Goal: Information Seeking & Learning: Learn about a topic

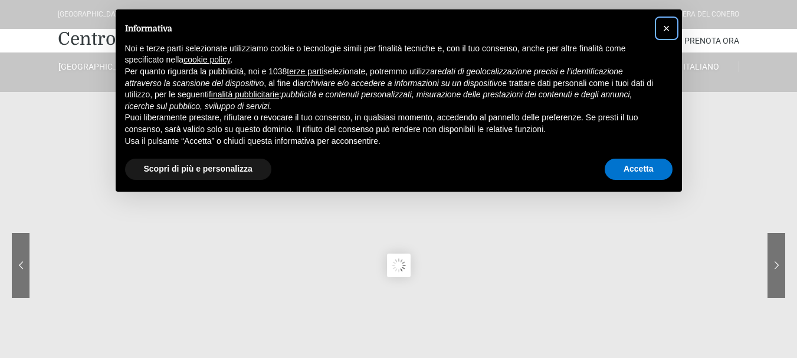
click at [668, 28] on span "×" at bounding box center [666, 28] width 7 height 13
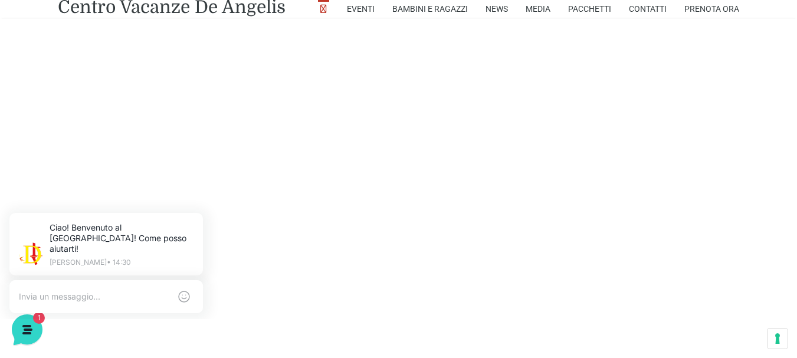
scroll to position [2748, 0]
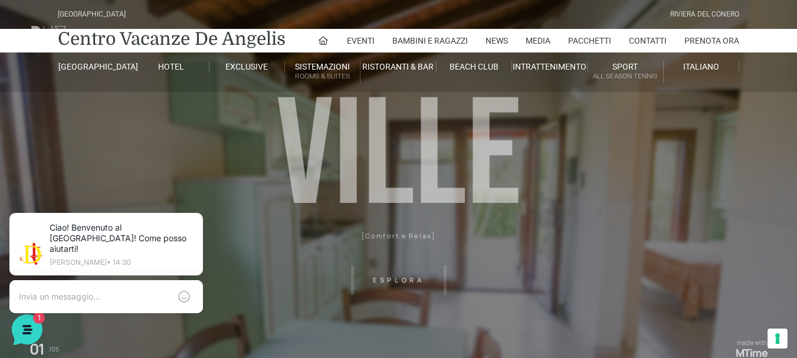
click at [414, 277] on header "[GEOGRAPHIC_DATA] [GEOGRAPHIC_DATA] Centro Vacanze [GEOGRAPHIC_DATA] Eventi Mis…" at bounding box center [398, 236] width 797 height 472
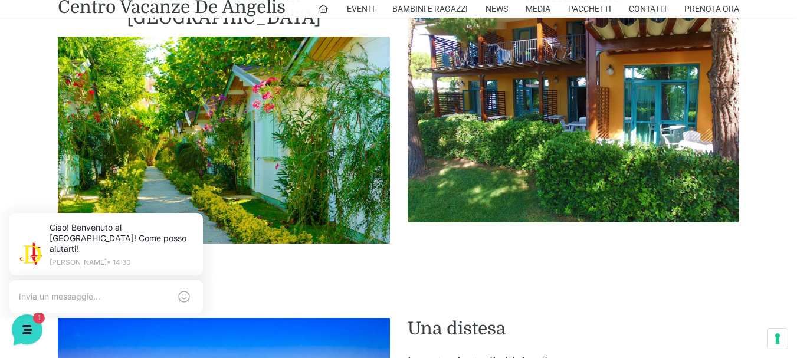
scroll to position [1649, 0]
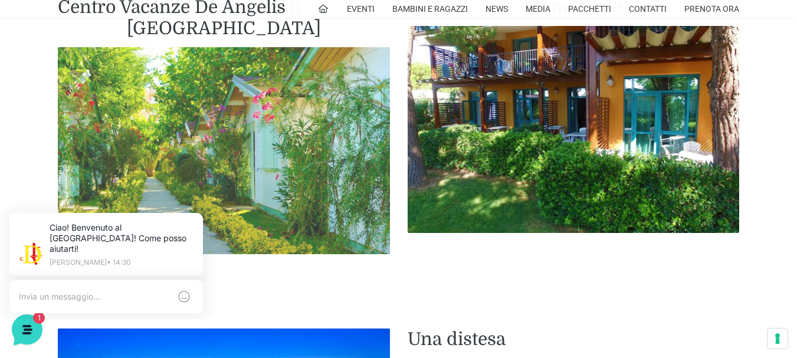
click at [273, 152] on img at bounding box center [224, 151] width 332 height 208
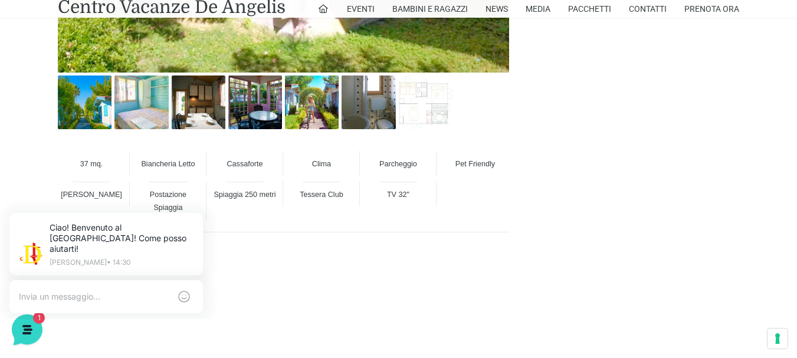
scroll to position [826, 0]
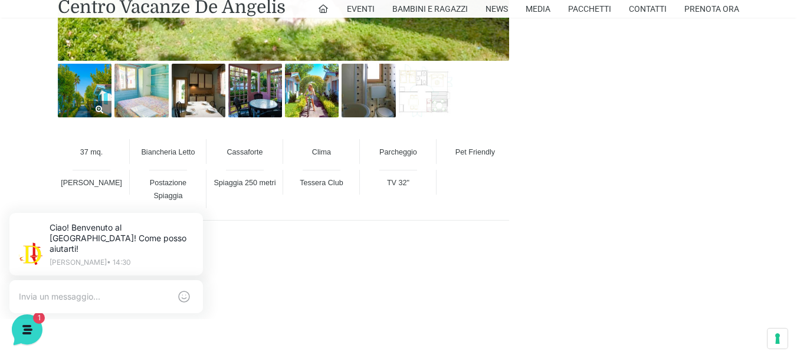
click at [104, 96] on img at bounding box center [85, 91] width 54 height 54
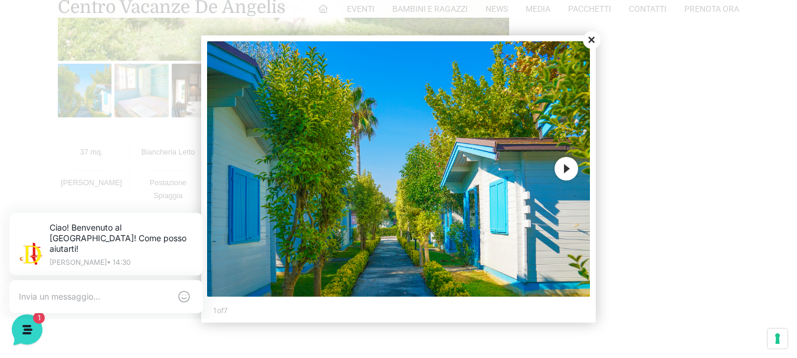
click at [565, 175] on button "Next" at bounding box center [567, 169] width 24 height 24
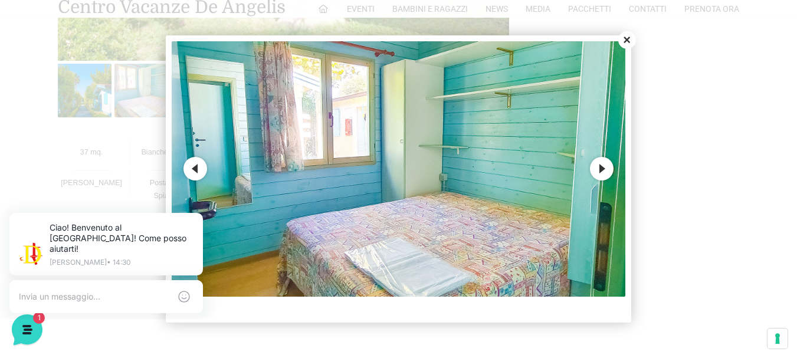
click at [605, 169] on button "Next" at bounding box center [602, 169] width 24 height 24
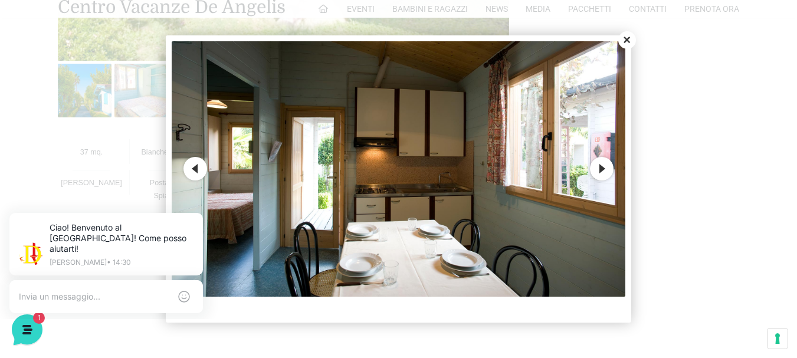
click at [605, 169] on button "Next" at bounding box center [602, 169] width 24 height 24
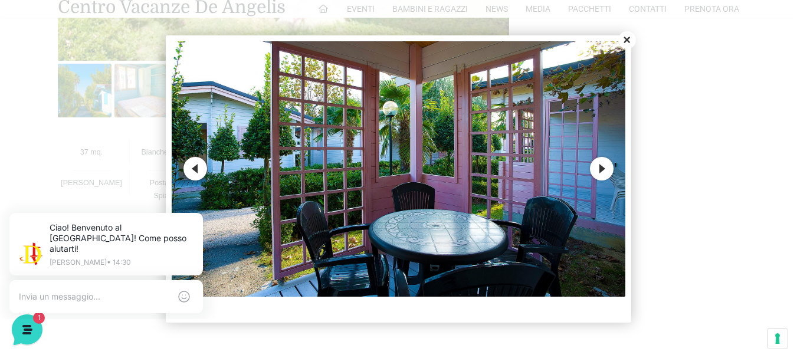
click at [605, 169] on button "Next" at bounding box center [602, 169] width 24 height 24
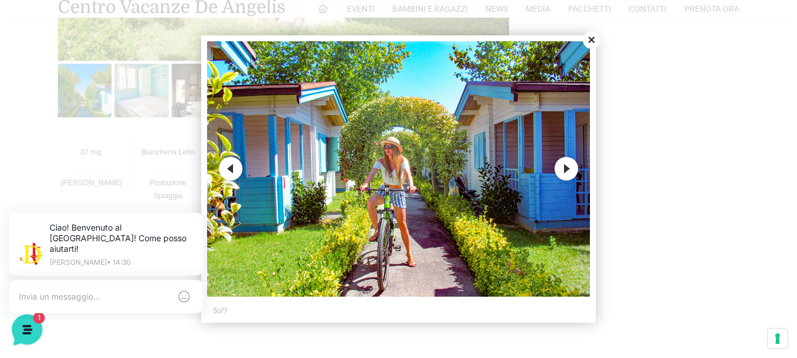
click at [568, 165] on button "Next" at bounding box center [567, 169] width 24 height 24
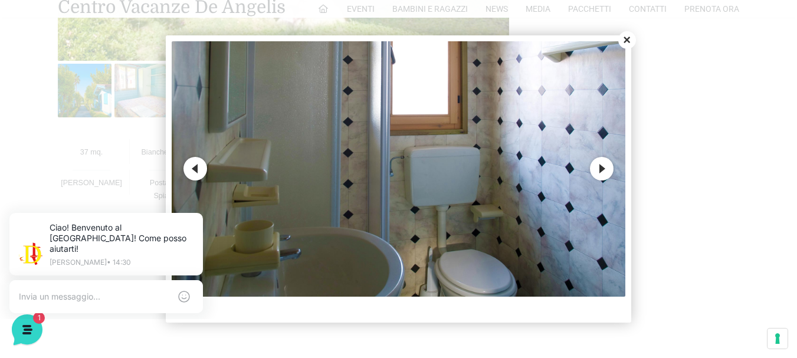
click at [568, 165] on img at bounding box center [399, 169] width 454 height 256
click at [603, 175] on button "Next" at bounding box center [602, 169] width 24 height 24
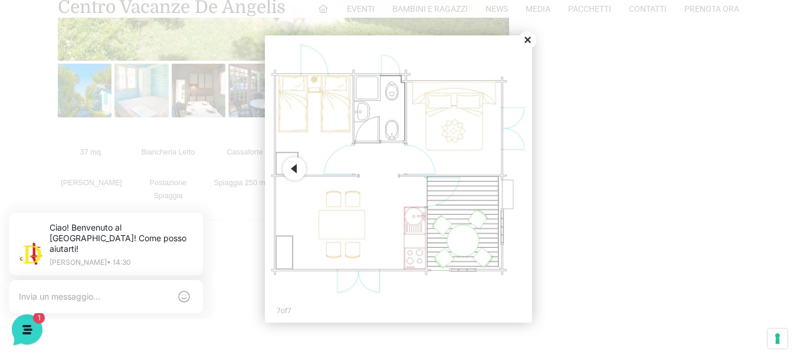
drag, startPoint x: 528, startPoint y: 58, endPoint x: 528, endPoint y: 43, distance: 14.8
click at [528, 43] on div "Close Previous Next 7 of 7" at bounding box center [398, 178] width 267 height 287
click at [528, 43] on button "Close" at bounding box center [528, 40] width 18 height 18
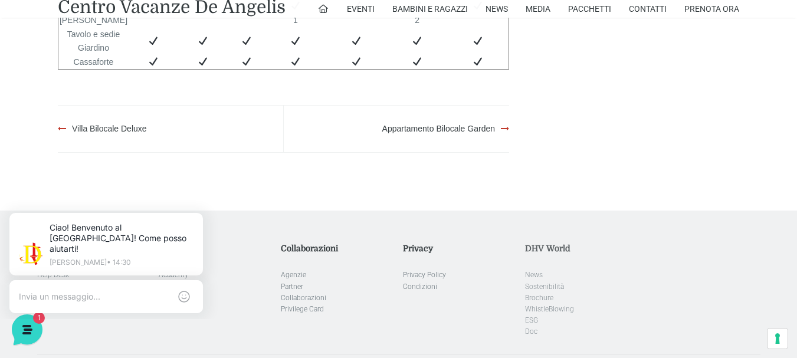
scroll to position [2624, 0]
